Goal: Task Accomplishment & Management: Use online tool/utility

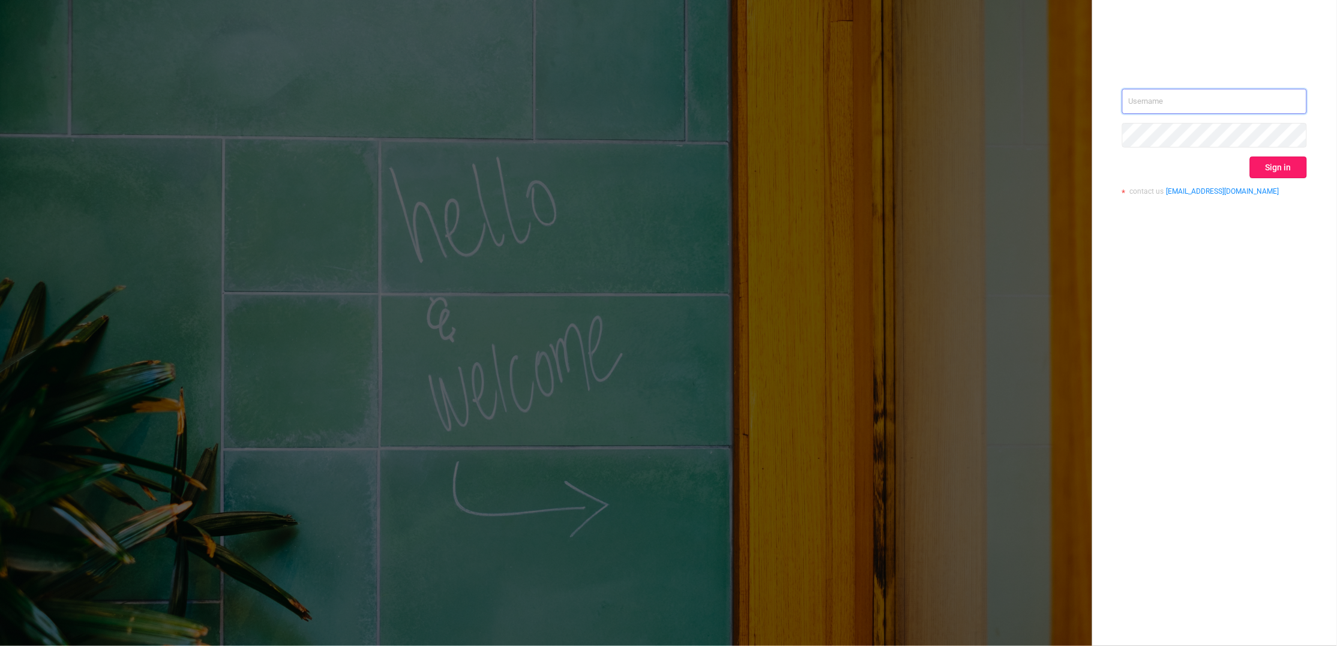
type input "[PERSON_NAME][EMAIL_ADDRESS][DOMAIN_NAME]"
click at [1282, 157] on button "Sign in" at bounding box center [1278, 168] width 57 height 22
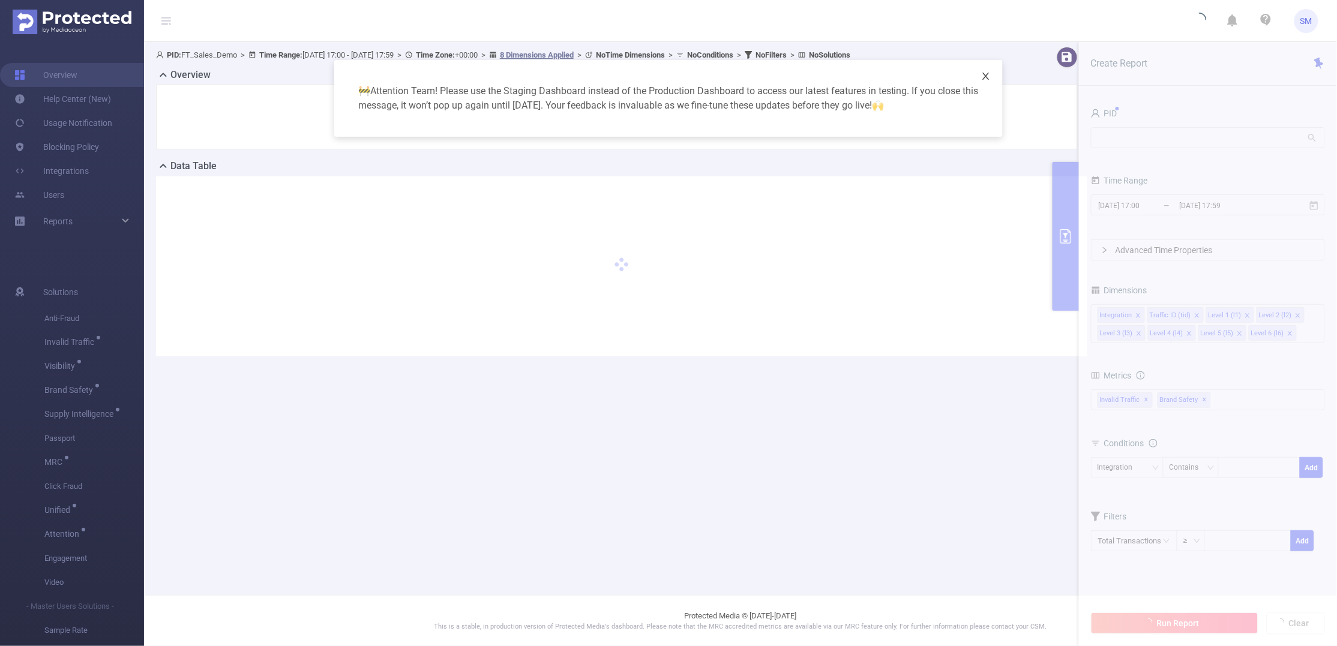
click at [981, 73] on icon "icon: close" at bounding box center [986, 76] width 10 height 10
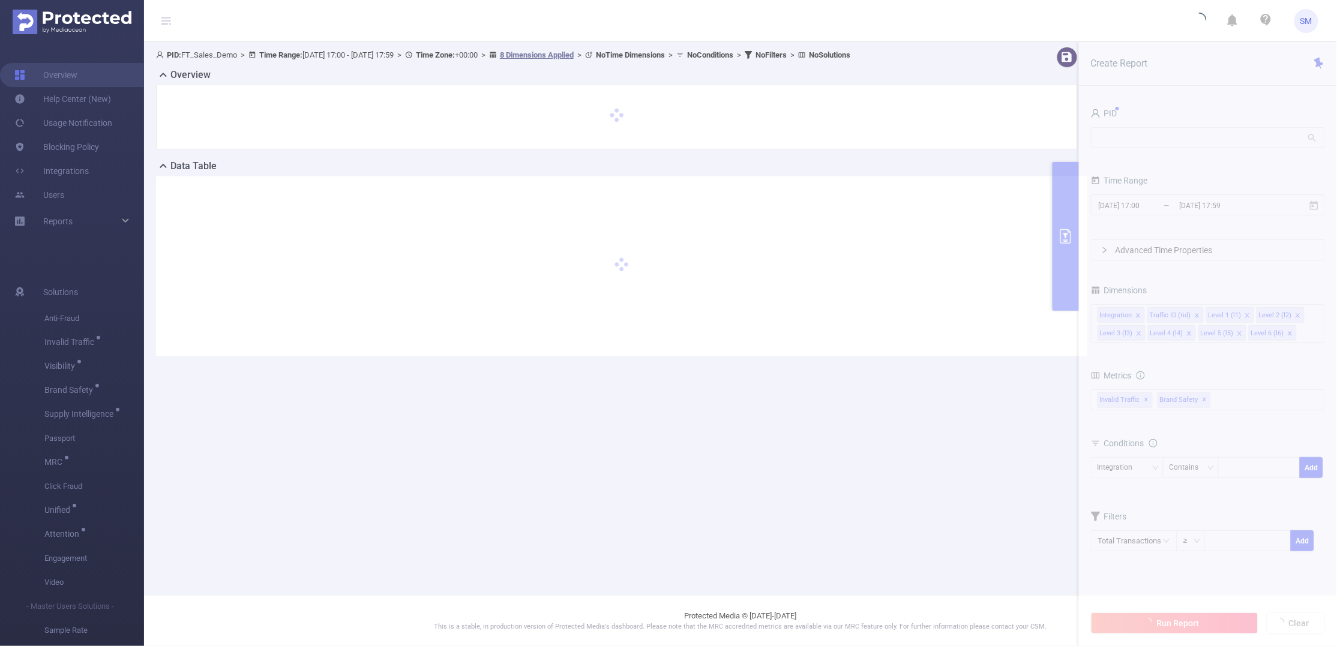
click at [1198, 145] on section "PID: FT_Sales_Demo > Time Range: [DATE] 17:00 - [DATE] 17:59 > Time Zone: +00:0…" at bounding box center [740, 211] width 1193 height 338
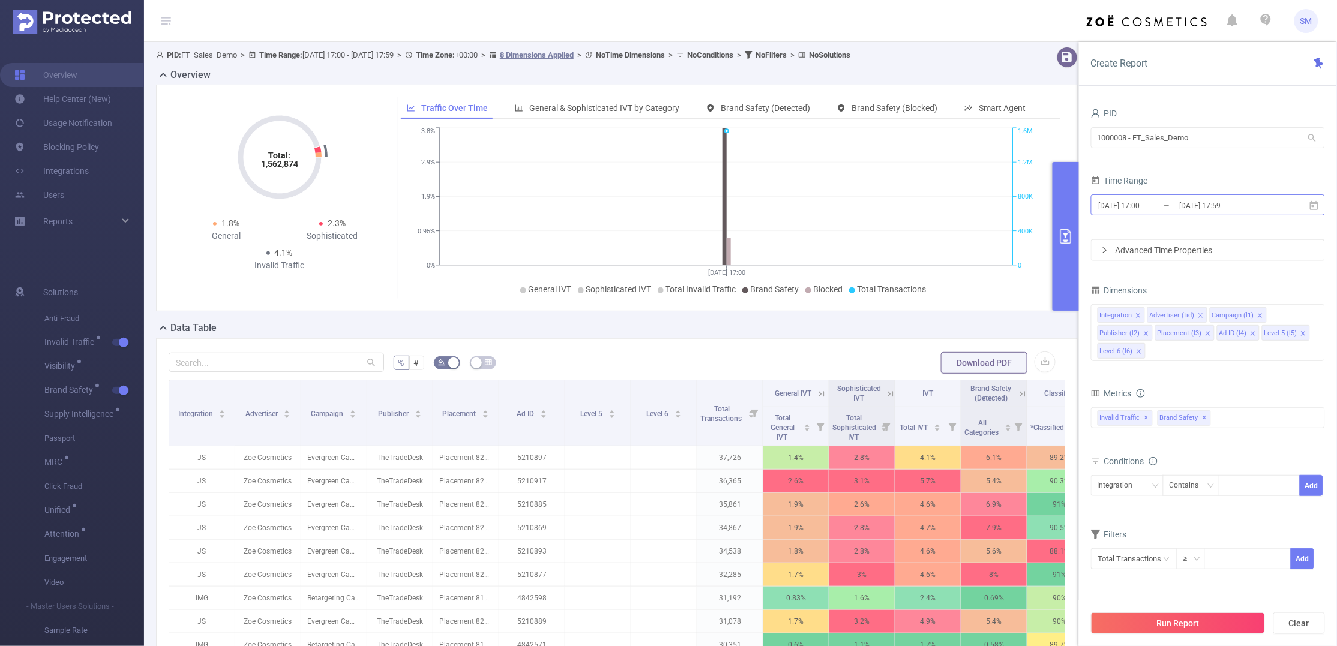
click at [1198, 211] on input "[DATE] 17:59" at bounding box center [1227, 205] width 97 height 16
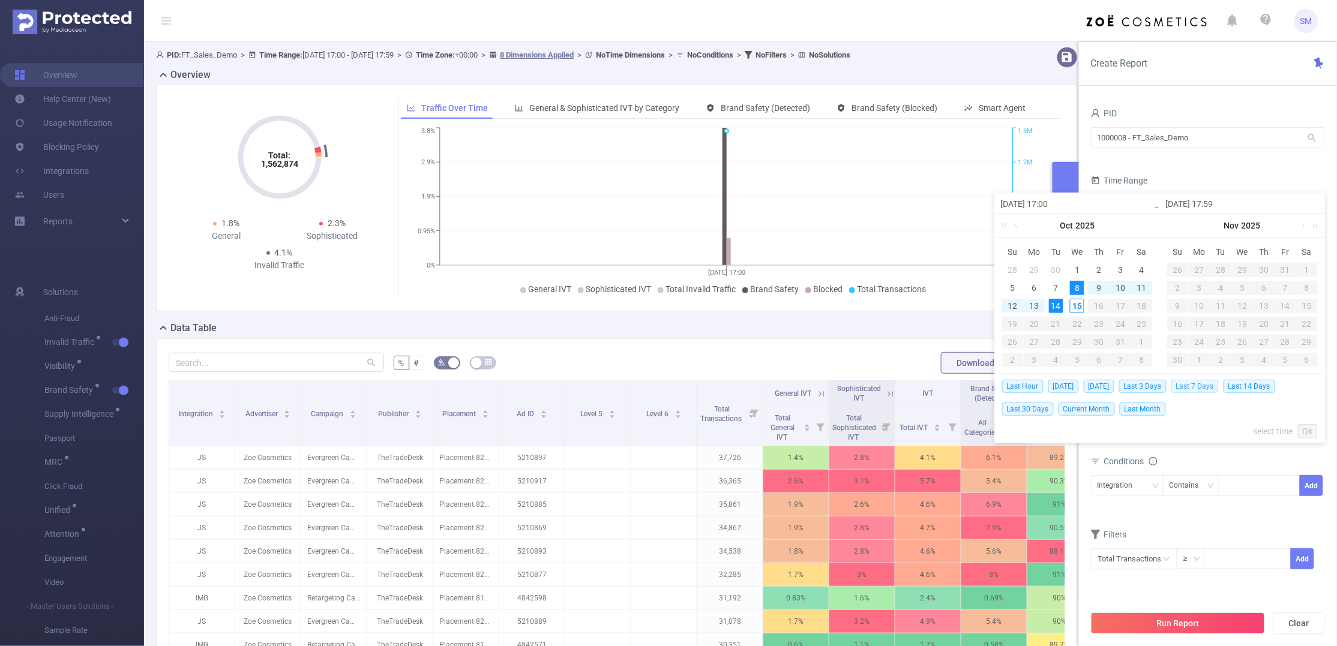
click at [1194, 387] on span "Last 7 Days" at bounding box center [1194, 386] width 47 height 13
type input "[DATE] 00:00"
type input "[DATE] 23:59"
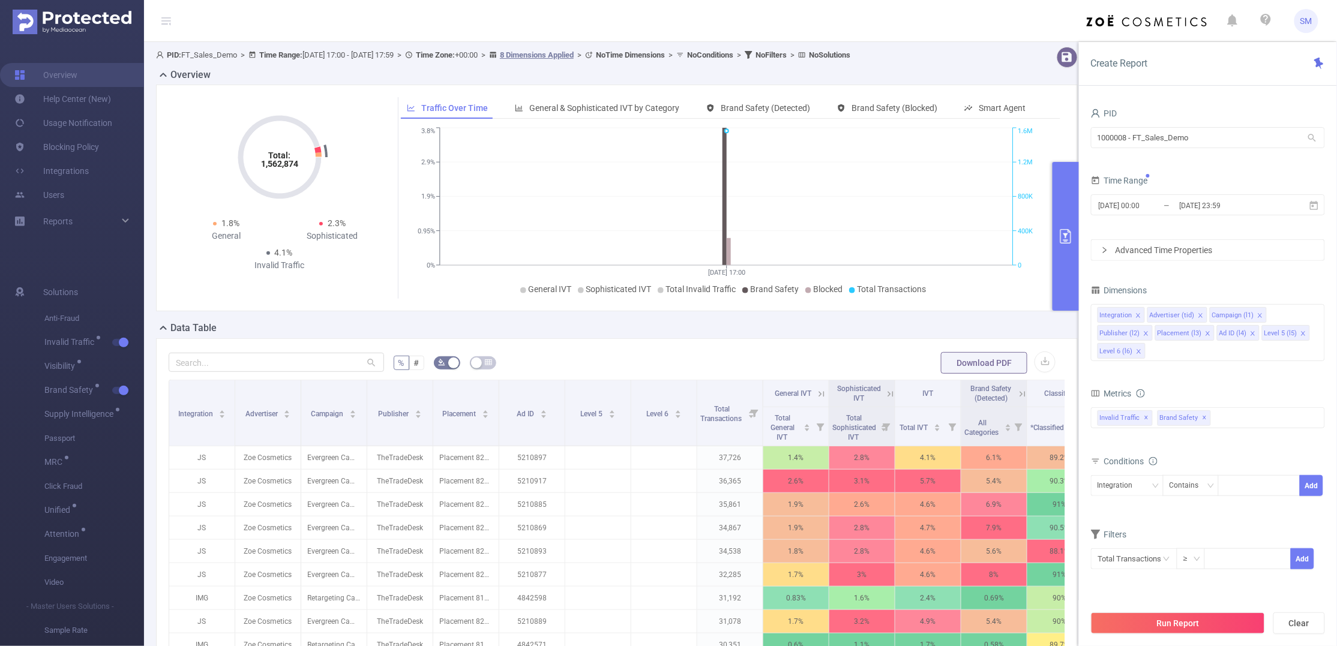
click at [1252, 217] on div "[DATE] 00:00 _ [DATE] 23:59" at bounding box center [1208, 206] width 234 height 28
click at [1252, 208] on input "[DATE] 23:59" at bounding box center [1227, 205] width 97 height 16
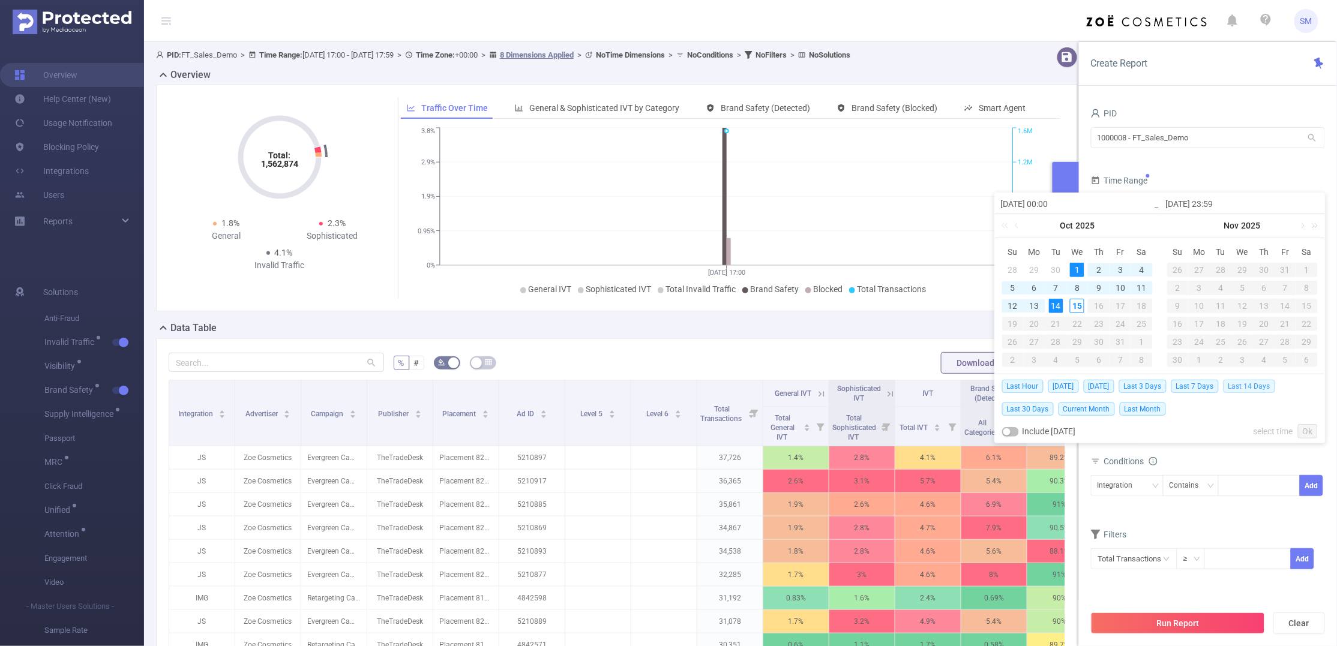
click at [1270, 382] on span "Last 14 Days" at bounding box center [1250, 386] width 52 height 13
type input "[DATE] 00:00"
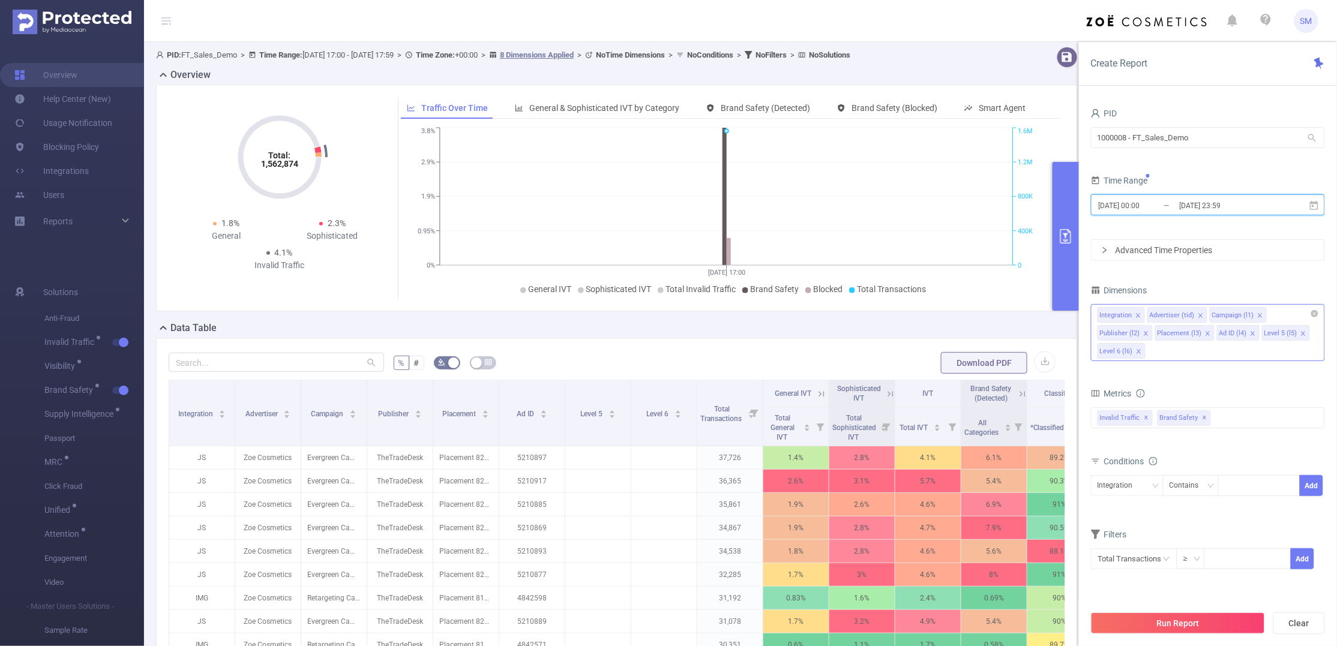
click at [1141, 352] on li "Level 6 (l6)" at bounding box center [1122, 351] width 48 height 16
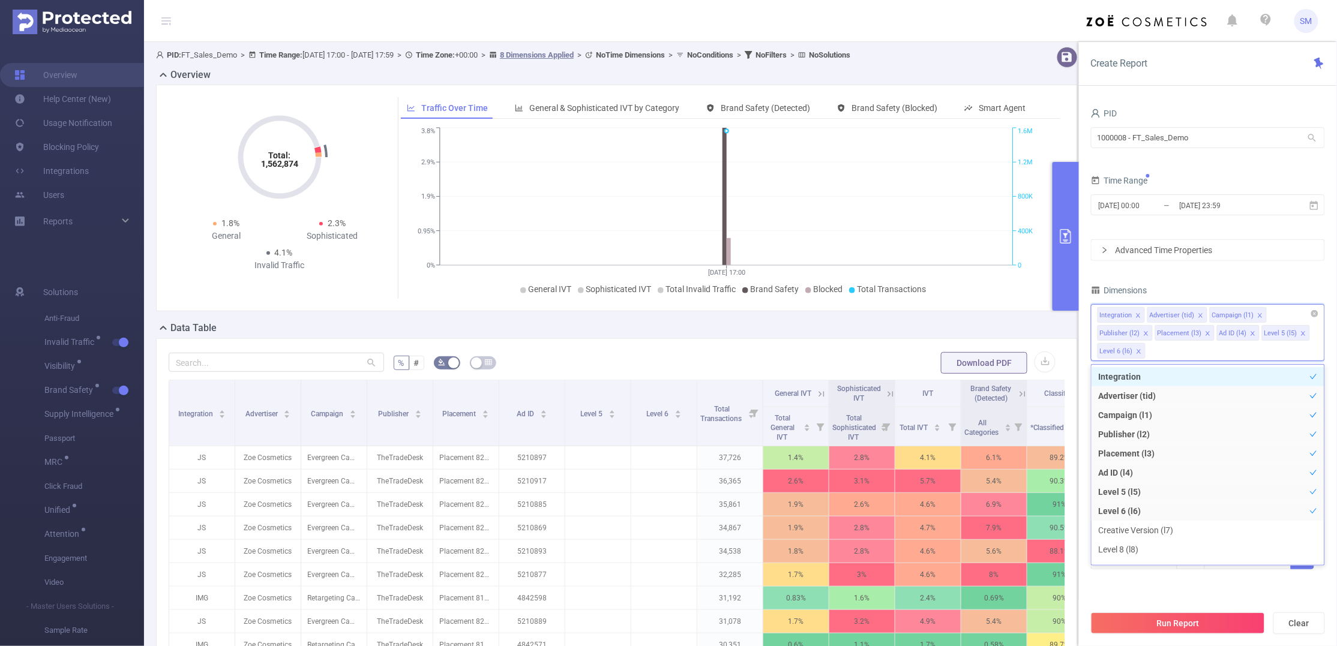
click at [1301, 336] on icon "icon: close" at bounding box center [1303, 334] width 6 height 6
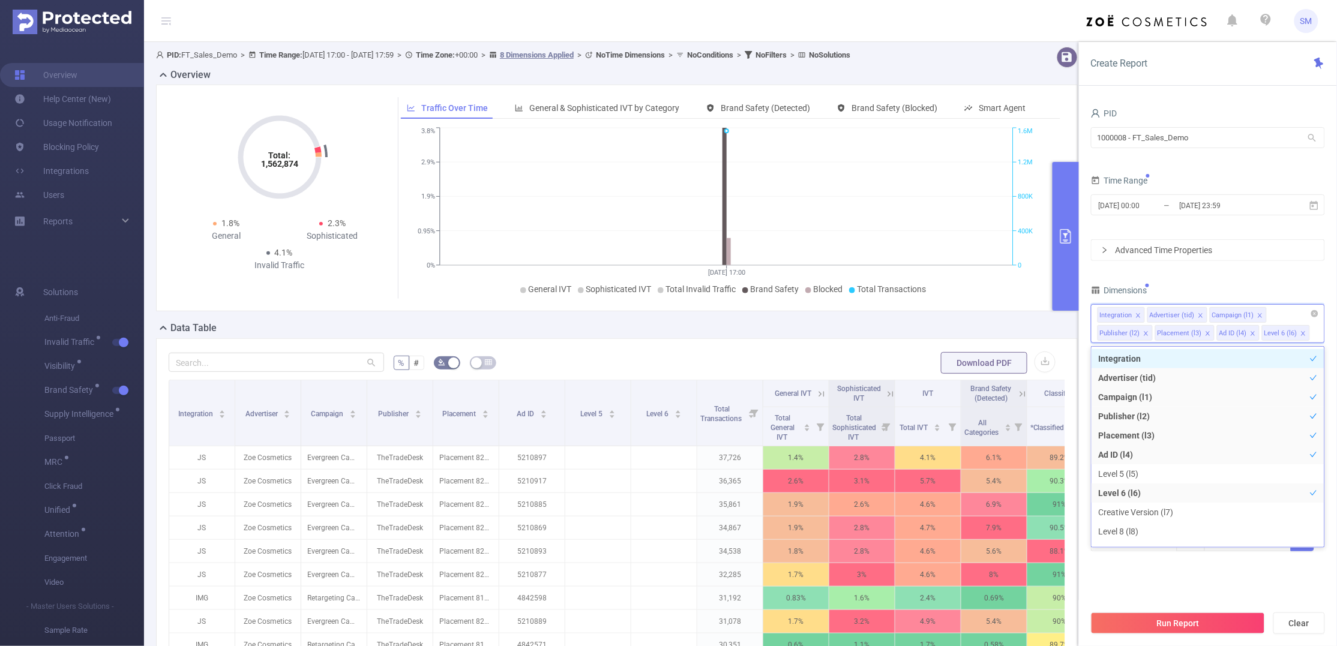
click at [1301, 331] on icon "icon: close" at bounding box center [1303, 334] width 6 height 6
click at [1156, 586] on section "PID 1000008 - FT_Sales_Demo 1000008 - FT_Sales_Demo Time Range [DATE] 00:00 _ […" at bounding box center [1208, 354] width 234 height 499
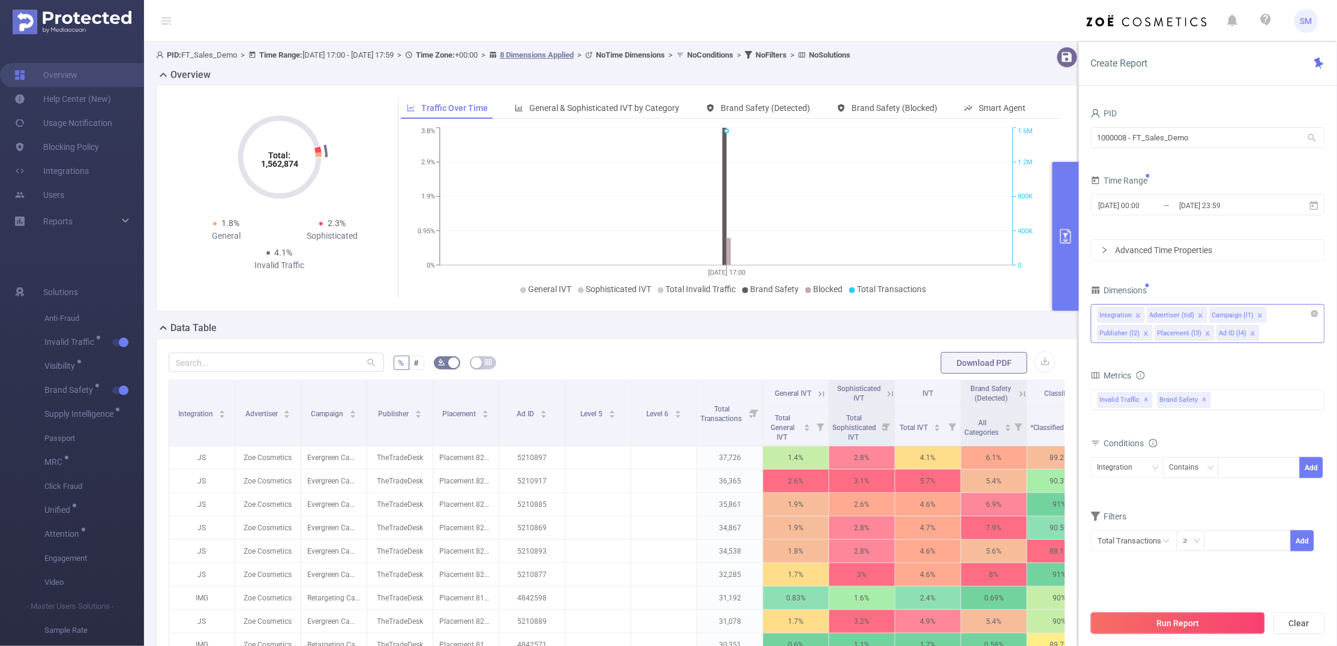
click at [1180, 616] on button "Run Report" at bounding box center [1178, 624] width 174 height 22
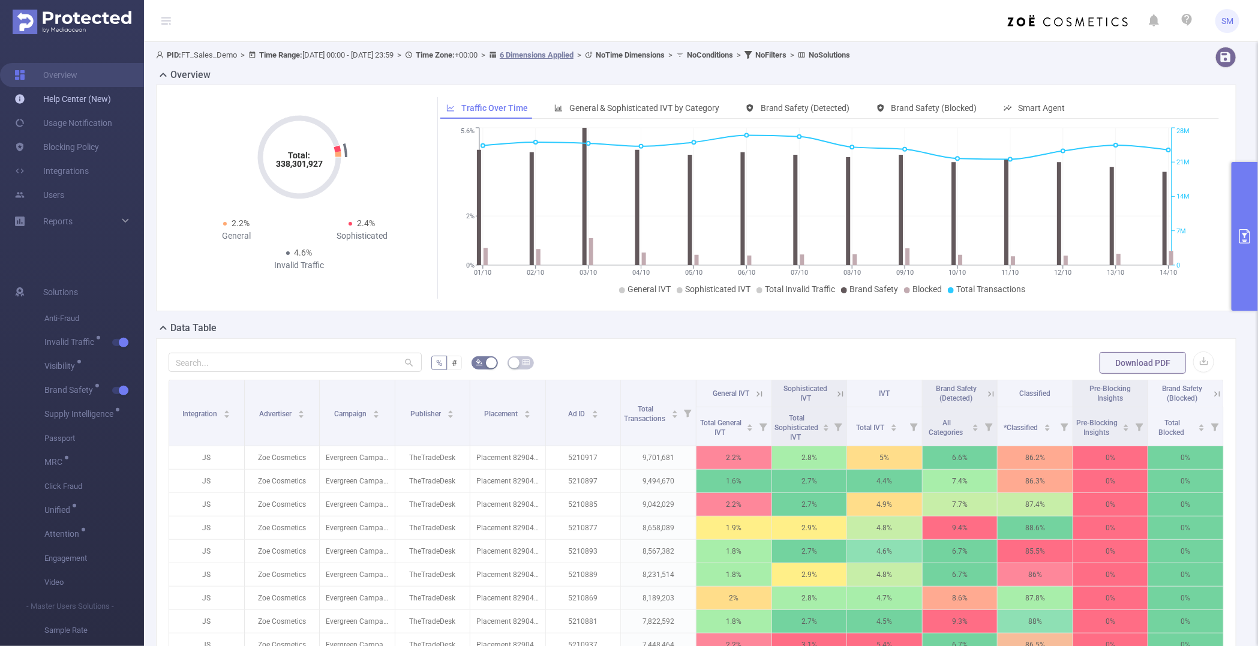
click at [68, 100] on link "Help Center (New)" at bounding box center [62, 99] width 97 height 24
click at [85, 95] on link "Help Center (New)" at bounding box center [62, 99] width 97 height 24
